Goal: Task Accomplishment & Management: Manage account settings

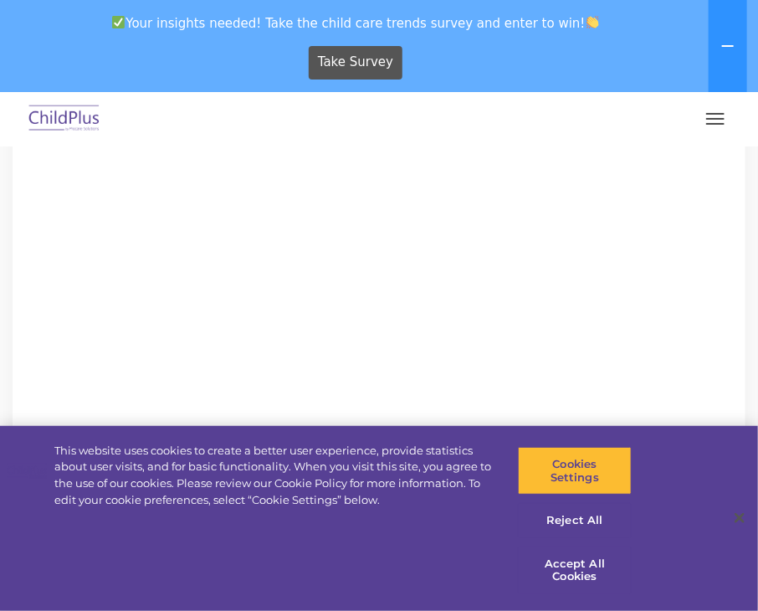
scroll to position [1171, 0]
click at [727, 43] on icon at bounding box center [727, 45] width 13 height 13
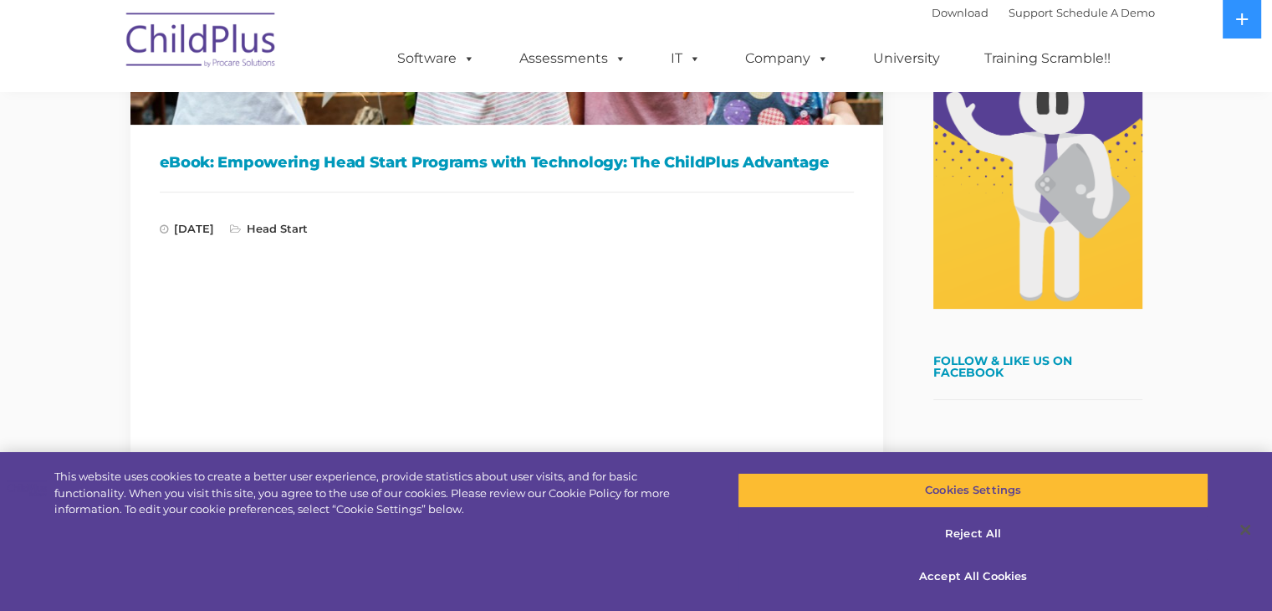
scroll to position [417, 0]
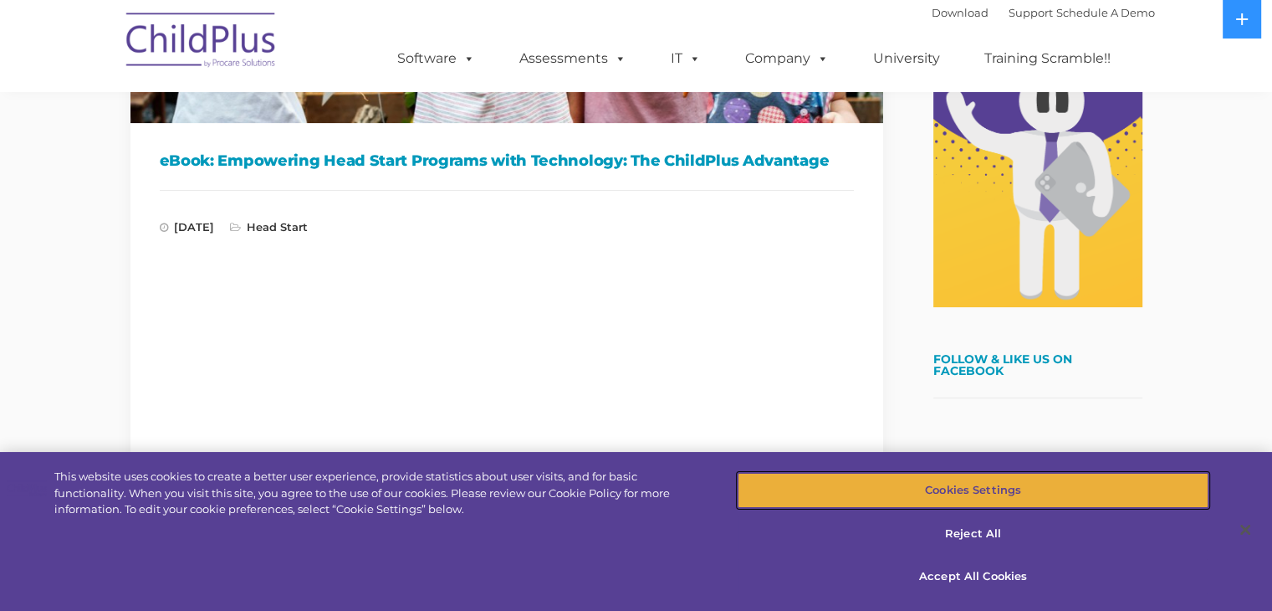
click at [757, 493] on button "Cookies Settings" at bounding box center [973, 490] width 471 height 35
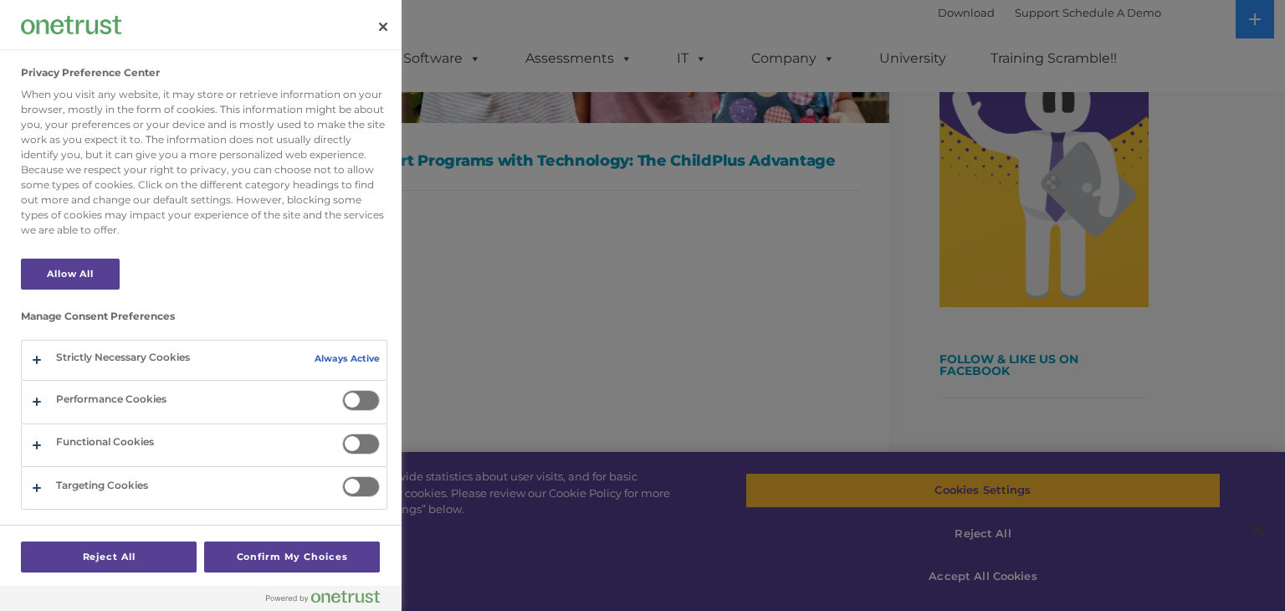
click at [367, 446] on span "Privacy Preference Center" at bounding box center [361, 443] width 38 height 21
click at [342, 433] on input "Functional Cookies" at bounding box center [342, 433] width 0 height 0
click at [371, 396] on span "Privacy Preference Center" at bounding box center [361, 400] width 38 height 21
click at [342, 390] on input "Performance Cookies" at bounding box center [342, 390] width 0 height 0
click at [365, 405] on span "Privacy Preference Center" at bounding box center [361, 400] width 38 height 21
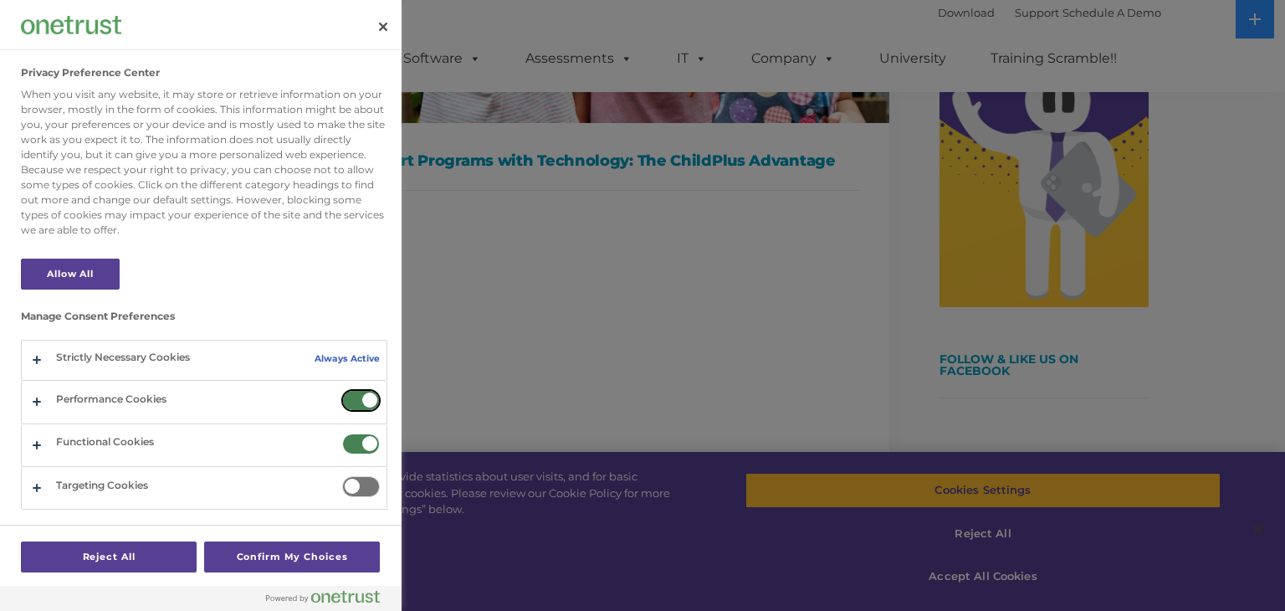
click at [342, 390] on input "Performance Cookies" at bounding box center [342, 390] width 0 height 0
click at [360, 433] on span "Privacy Preference Center" at bounding box center [361, 443] width 38 height 21
click at [342, 433] on input "Functional Cookies" at bounding box center [342, 433] width 0 height 0
click at [232, 554] on button "Confirm My Choices" at bounding box center [292, 556] width 176 height 31
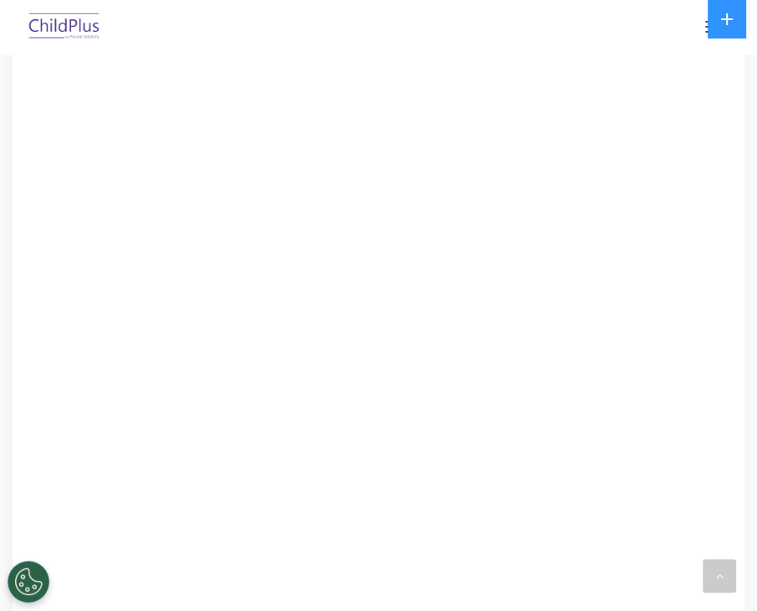
scroll to position [689, 0]
